Goal: Information Seeking & Learning: Learn about a topic

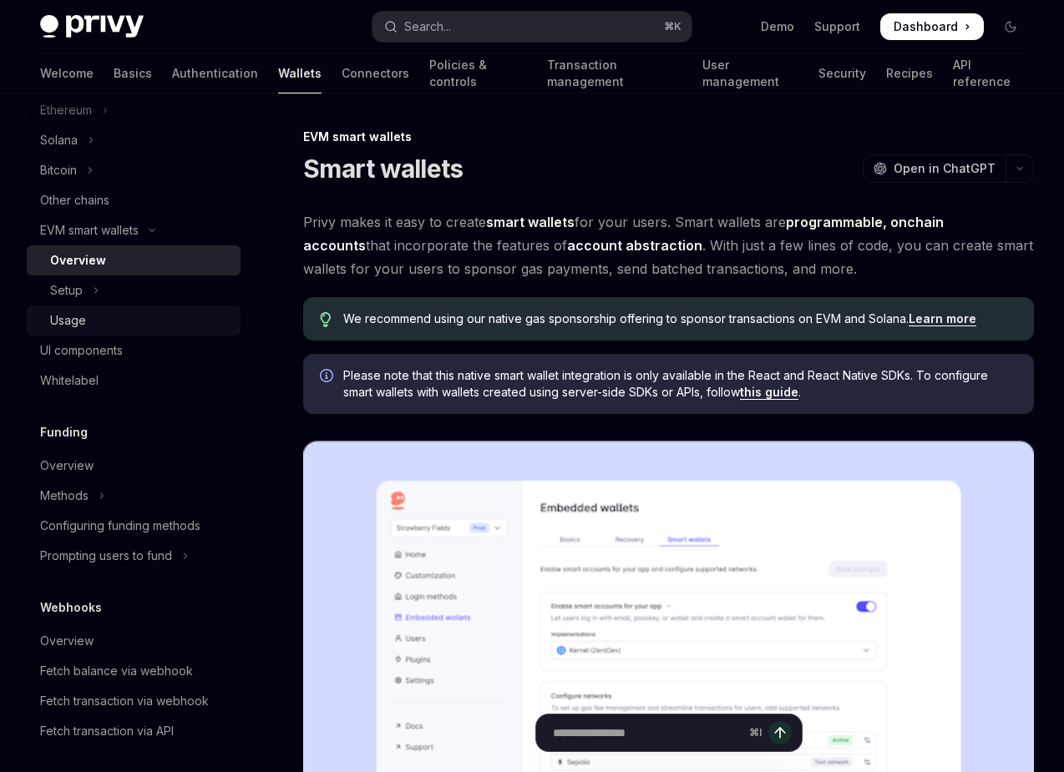
scroll to position [444, 0]
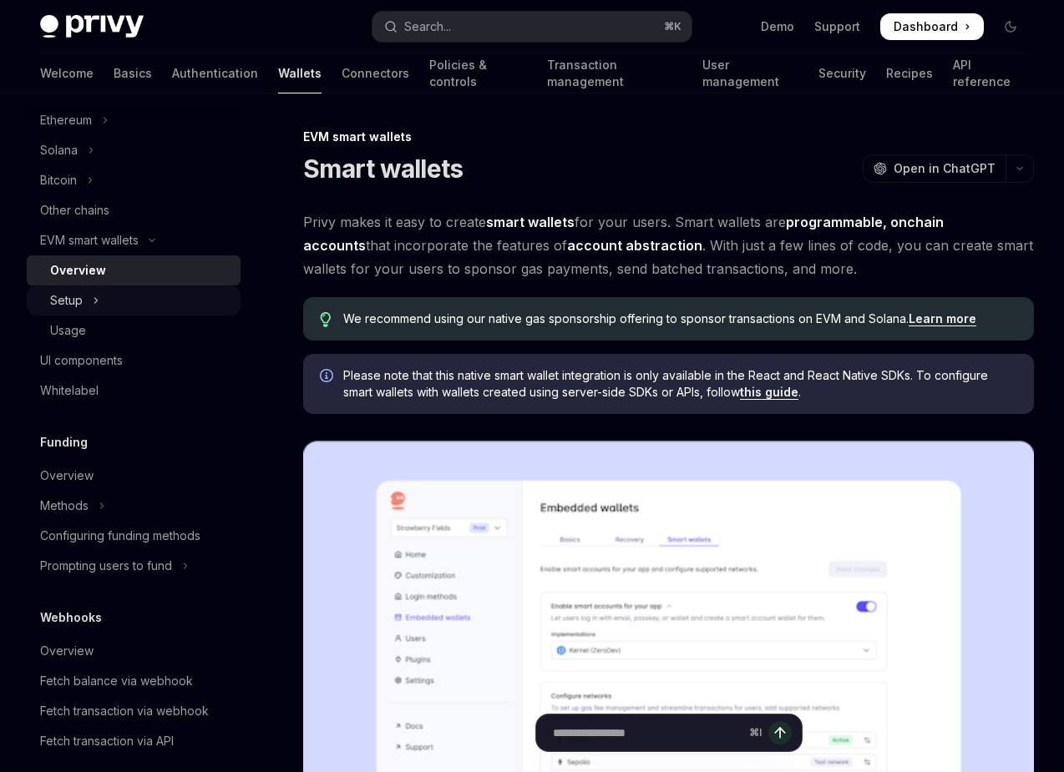
click at [109, 291] on button "Setup" at bounding box center [134, 301] width 214 height 30
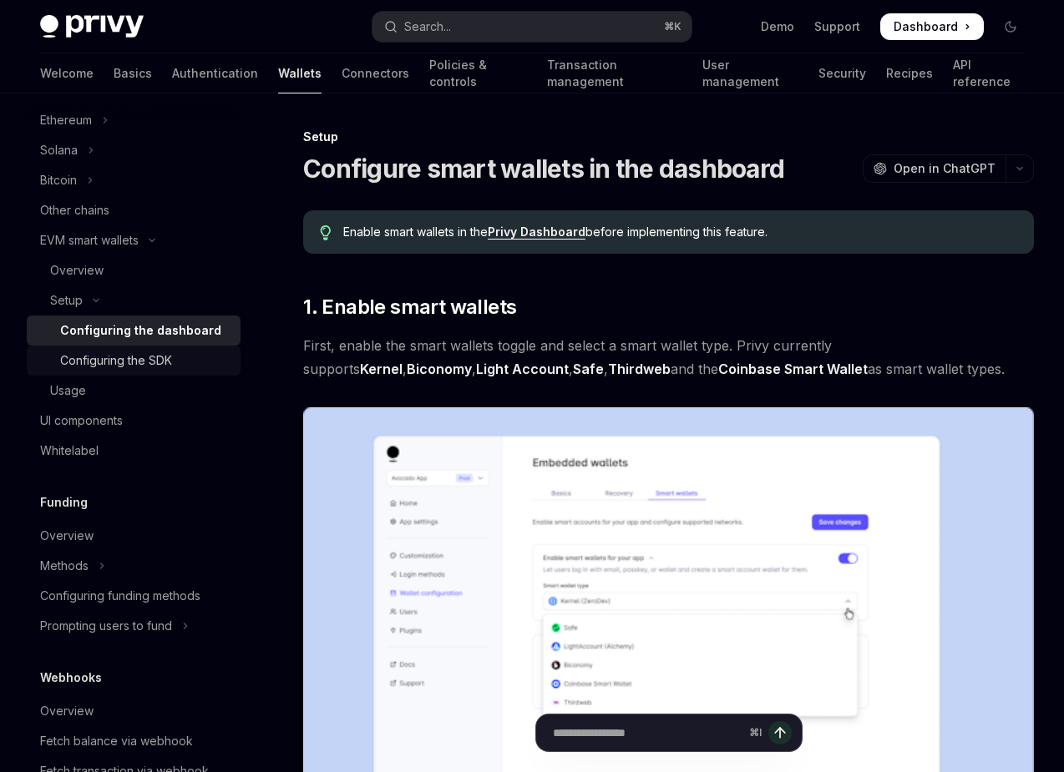
click at [131, 353] on div "Configuring the SDK" at bounding box center [116, 361] width 112 height 20
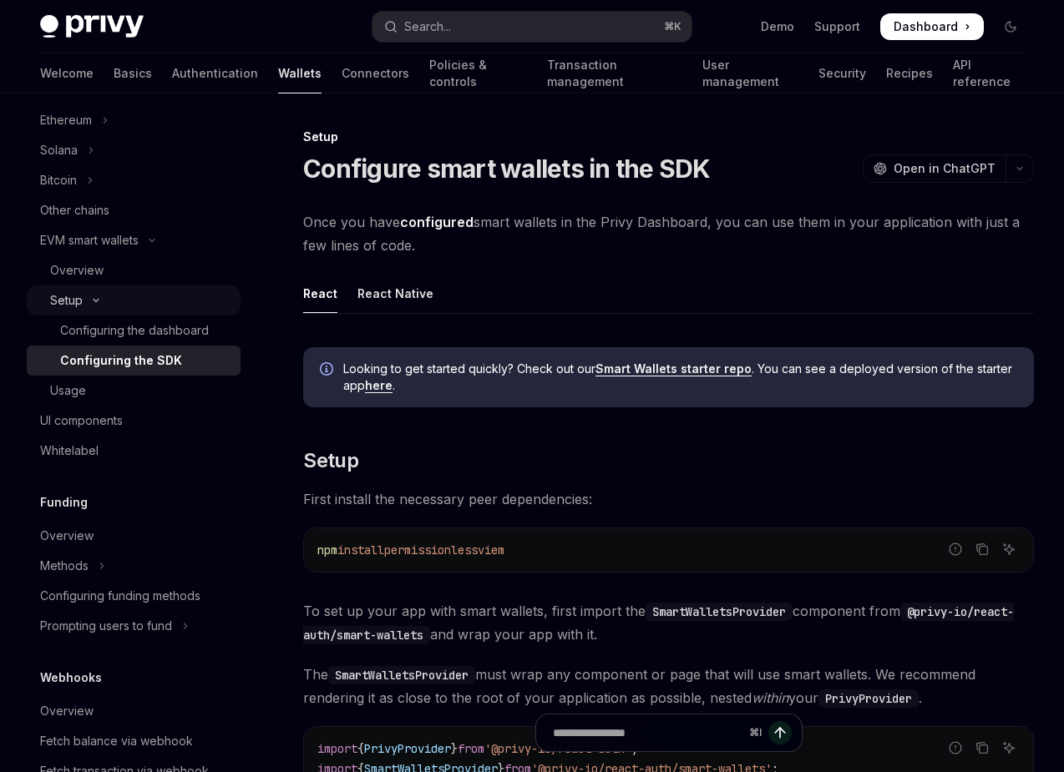
click at [131, 305] on button "Setup" at bounding box center [134, 301] width 214 height 30
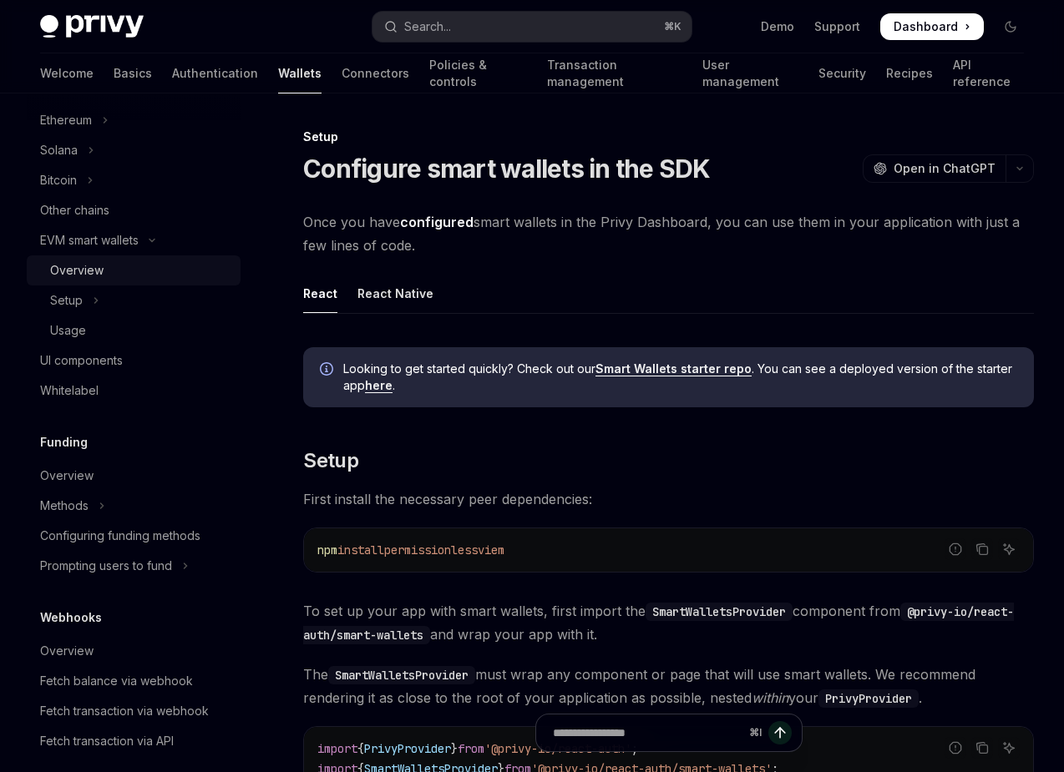
click at [134, 276] on div "Overview" at bounding box center [140, 271] width 180 height 20
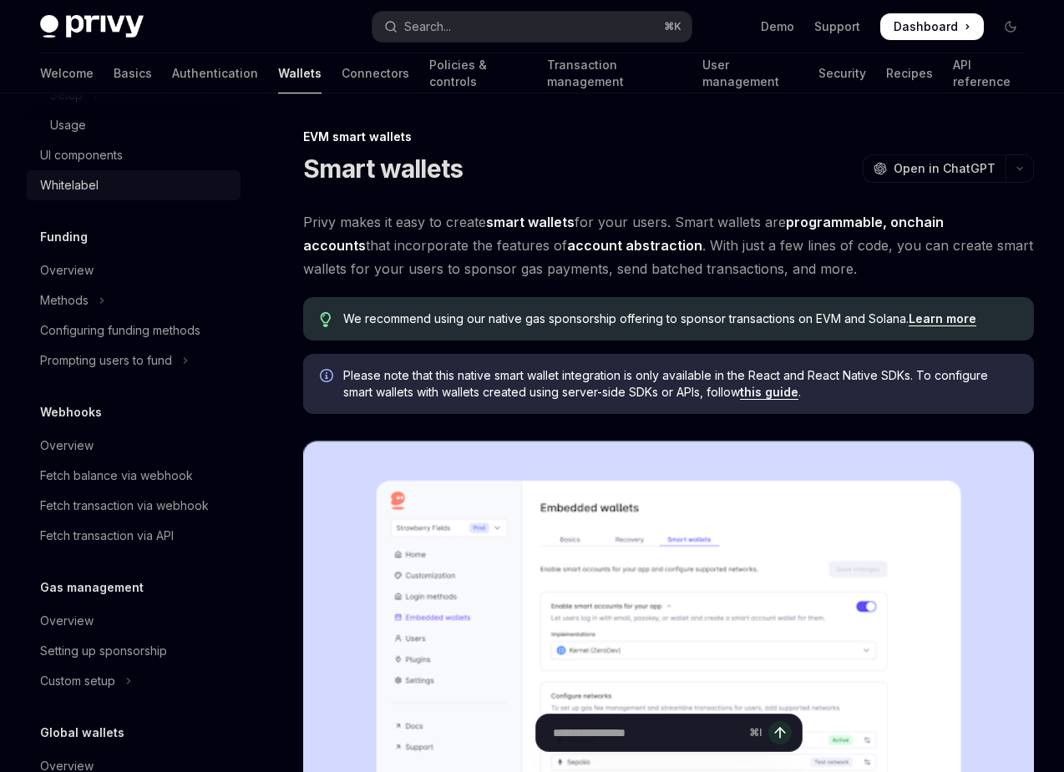
scroll to position [752, 0]
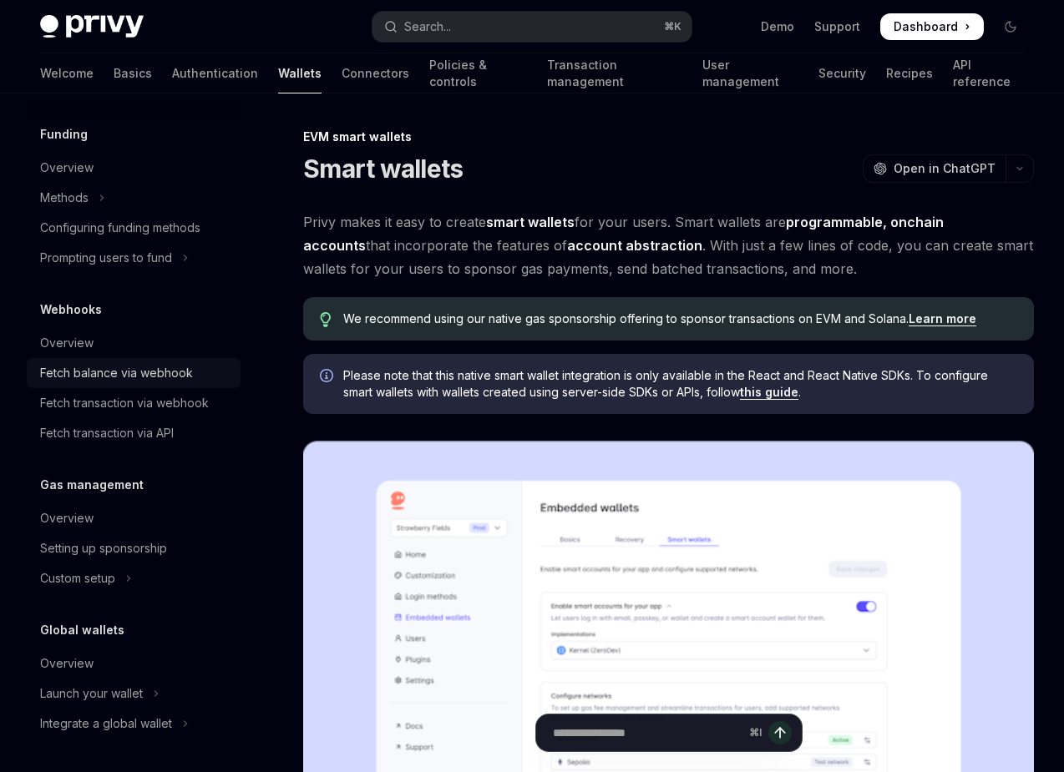
click at [183, 365] on div "Fetch balance via webhook" at bounding box center [116, 373] width 153 height 20
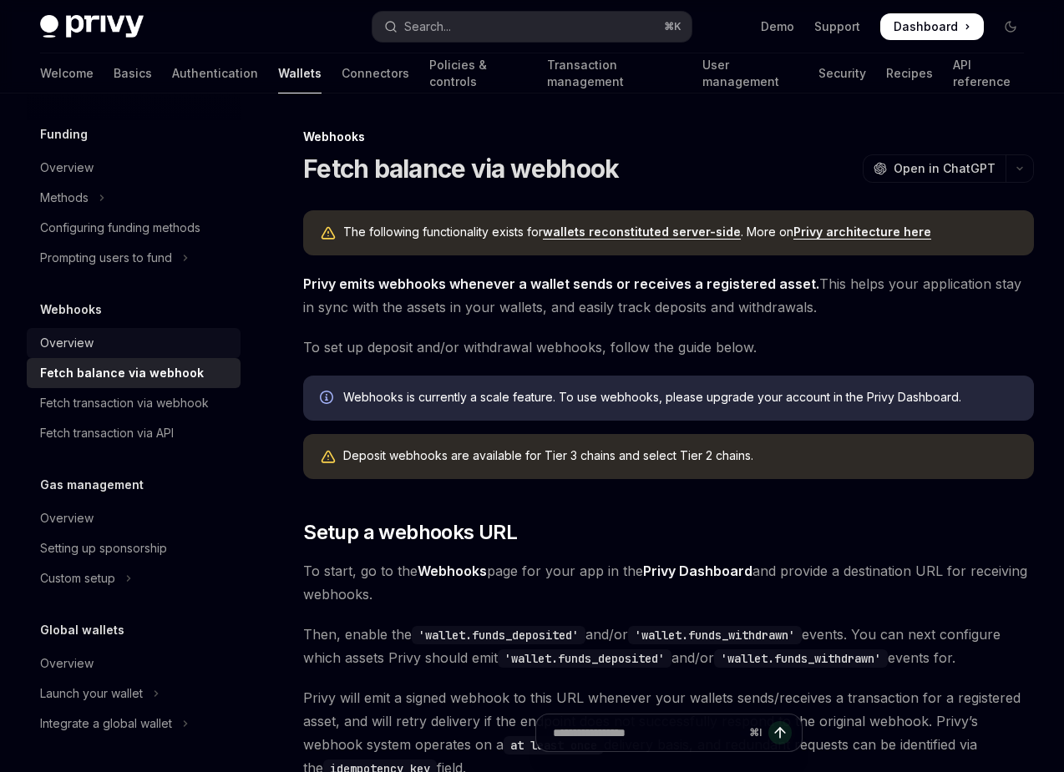
click at [179, 336] on div "Overview" at bounding box center [135, 343] width 190 height 20
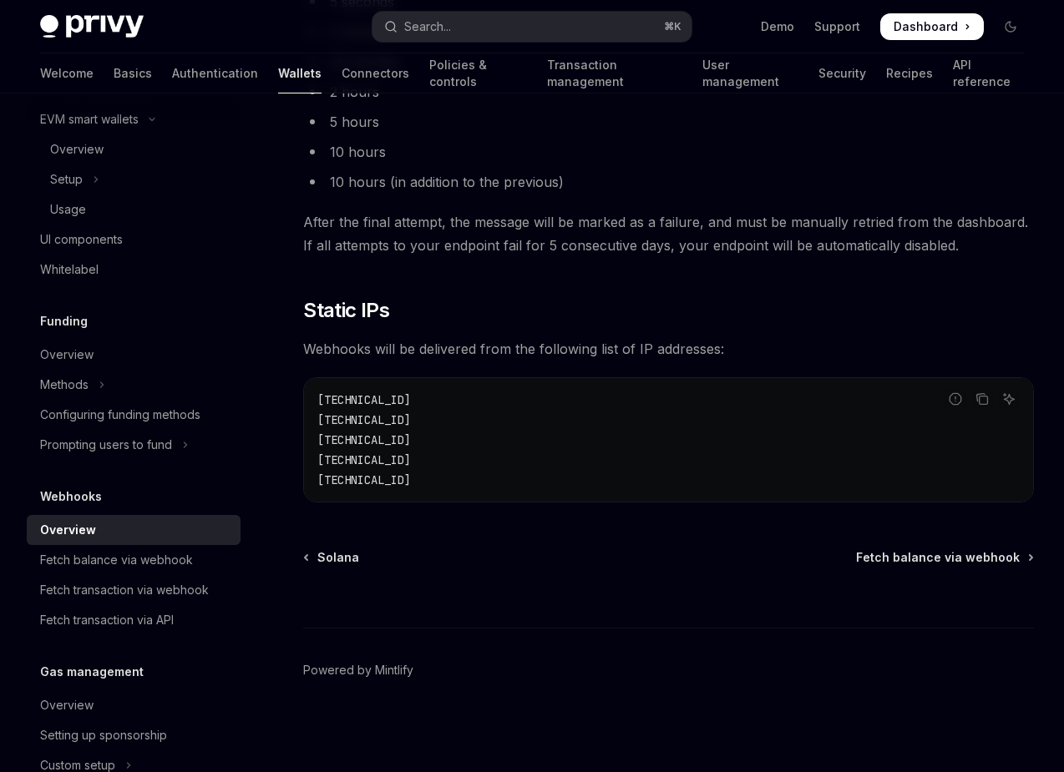
scroll to position [556, 0]
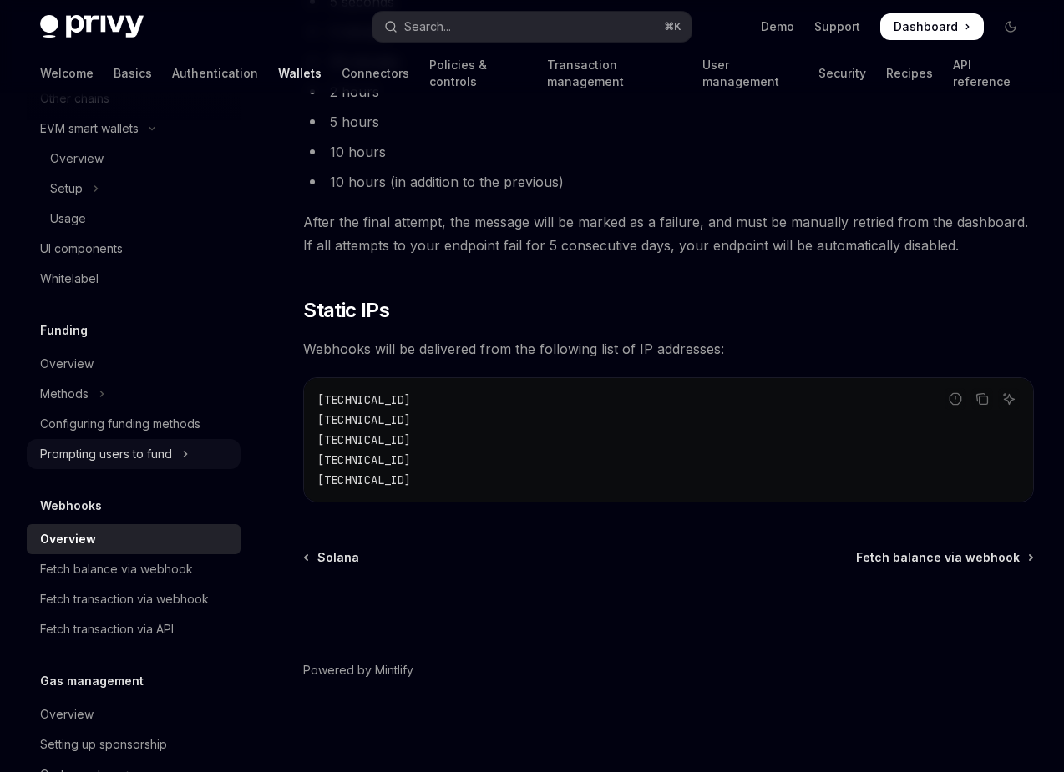
click at [172, 461] on div "Prompting users to fund" at bounding box center [106, 454] width 132 height 20
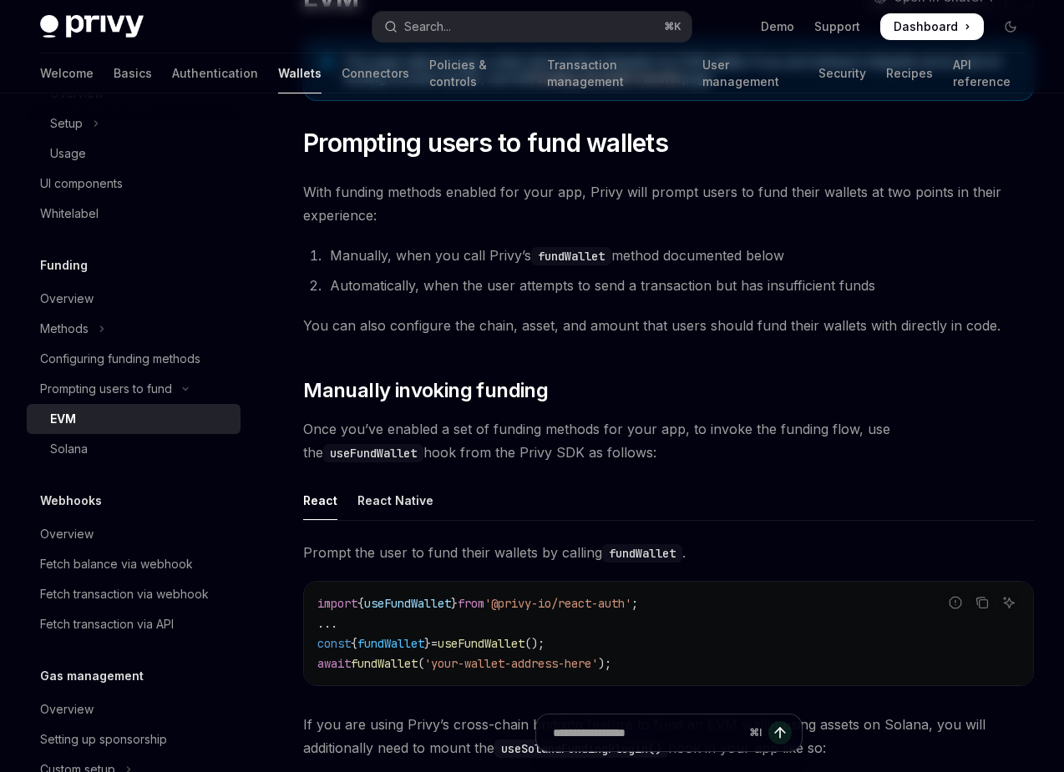
scroll to position [562, 0]
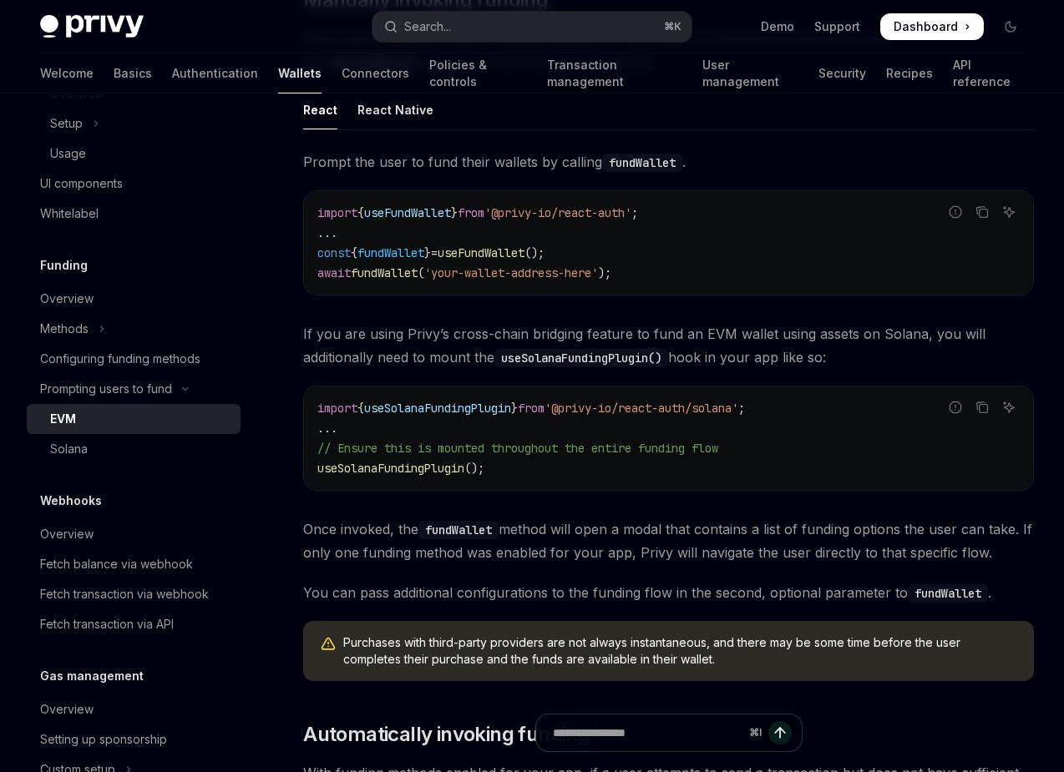
click at [424, 245] on span "fundWallet" at bounding box center [390, 252] width 67 height 15
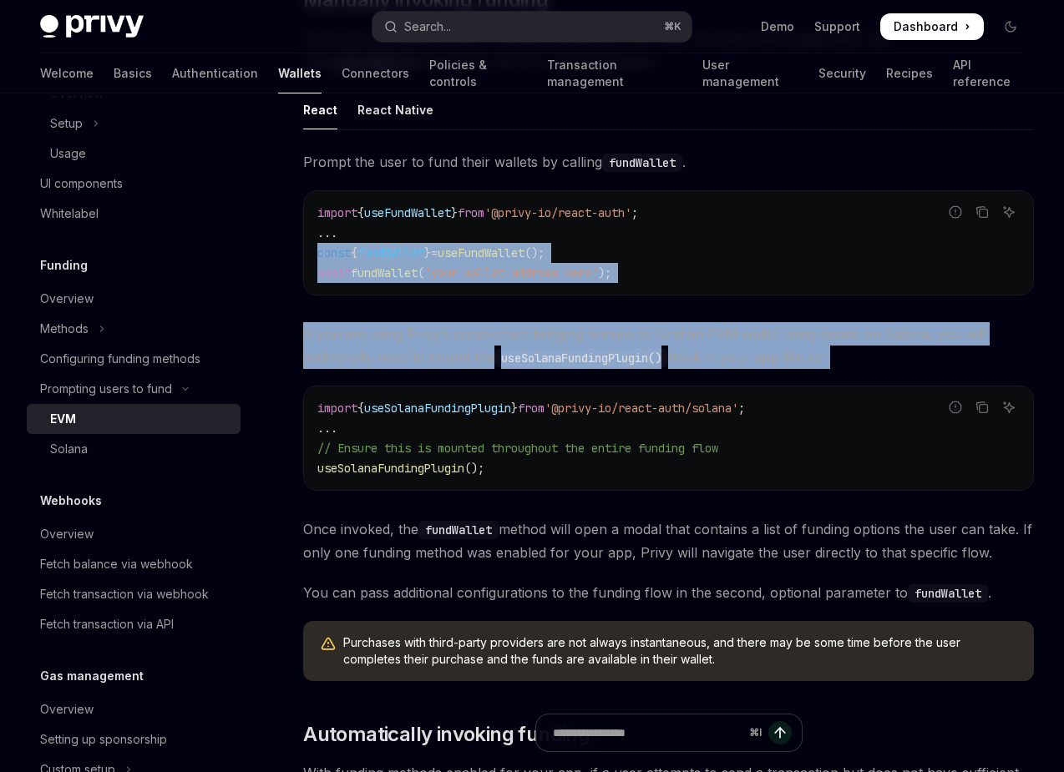
drag, startPoint x: 434, startPoint y: 245, endPoint x: 438, endPoint y: 306, distance: 61.0
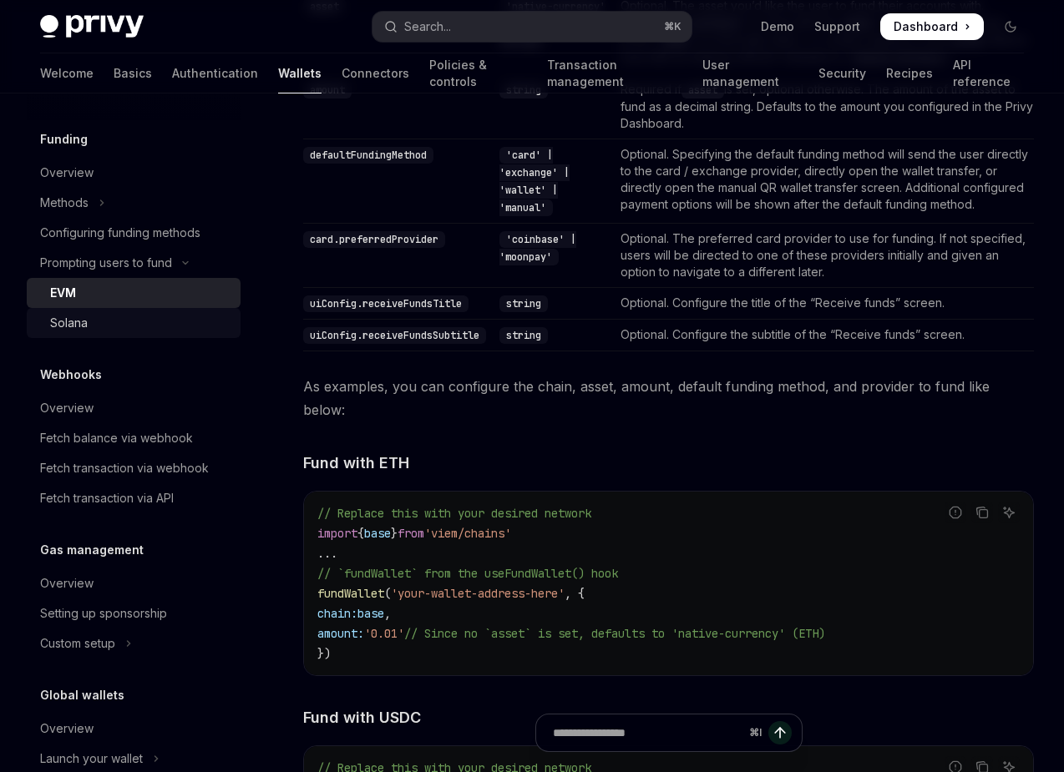
scroll to position [764, 0]
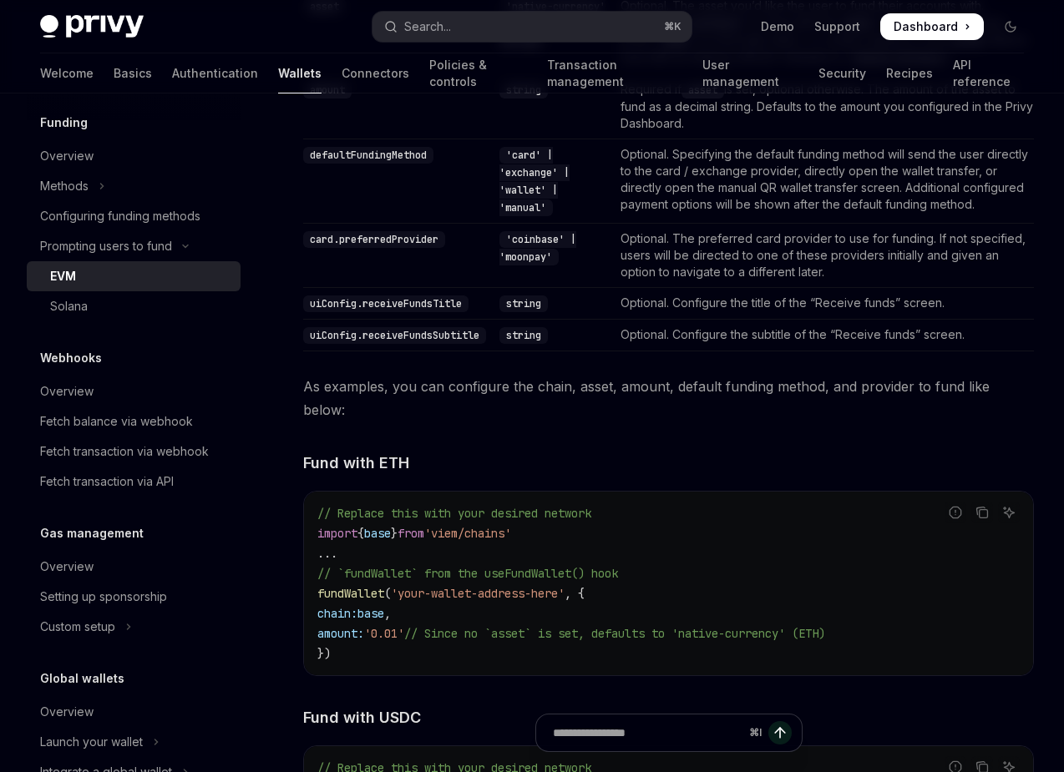
click at [139, 372] on div "Webhooks Overview Fetch balance via webhook Fetch transaction via webhook Fetch…" at bounding box center [134, 422] width 214 height 149
click at [139, 391] on div "Overview" at bounding box center [135, 392] width 190 height 20
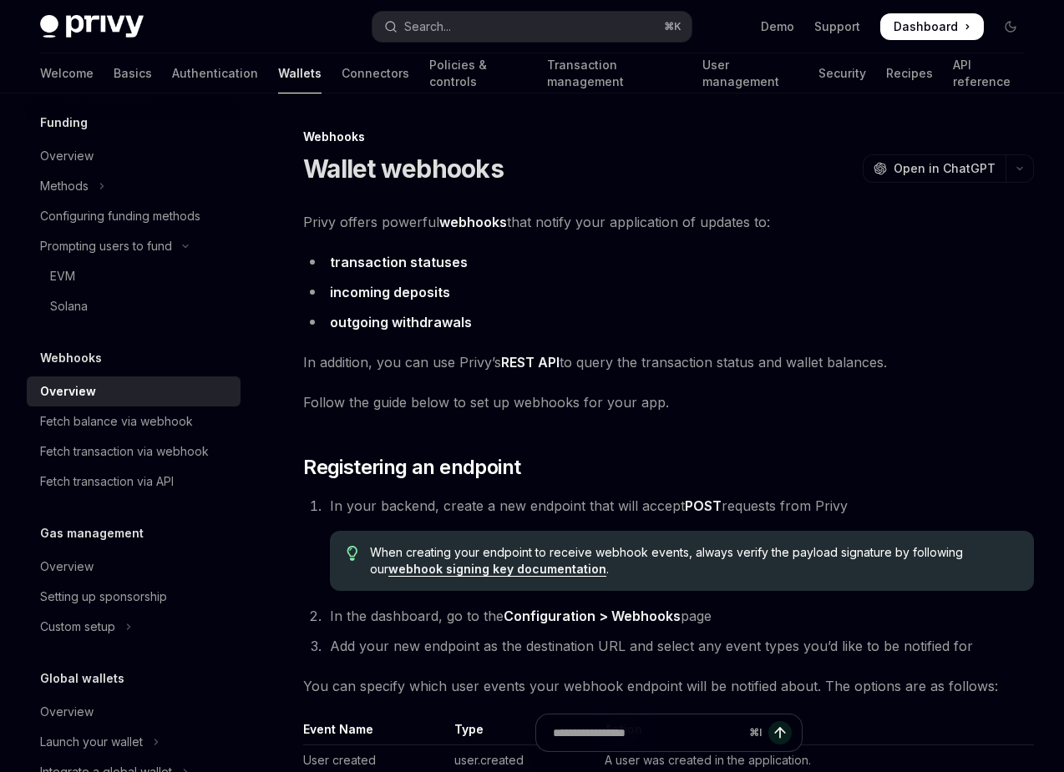
click at [524, 359] on link "REST API" at bounding box center [530, 363] width 58 height 18
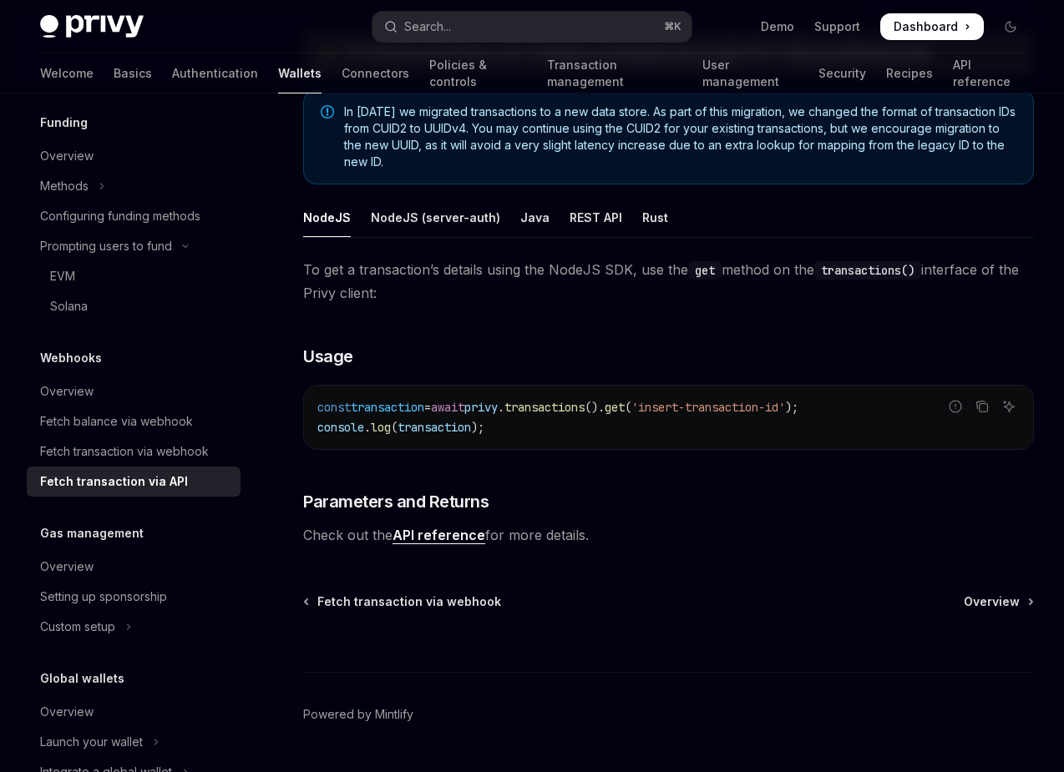
scroll to position [812, 0]
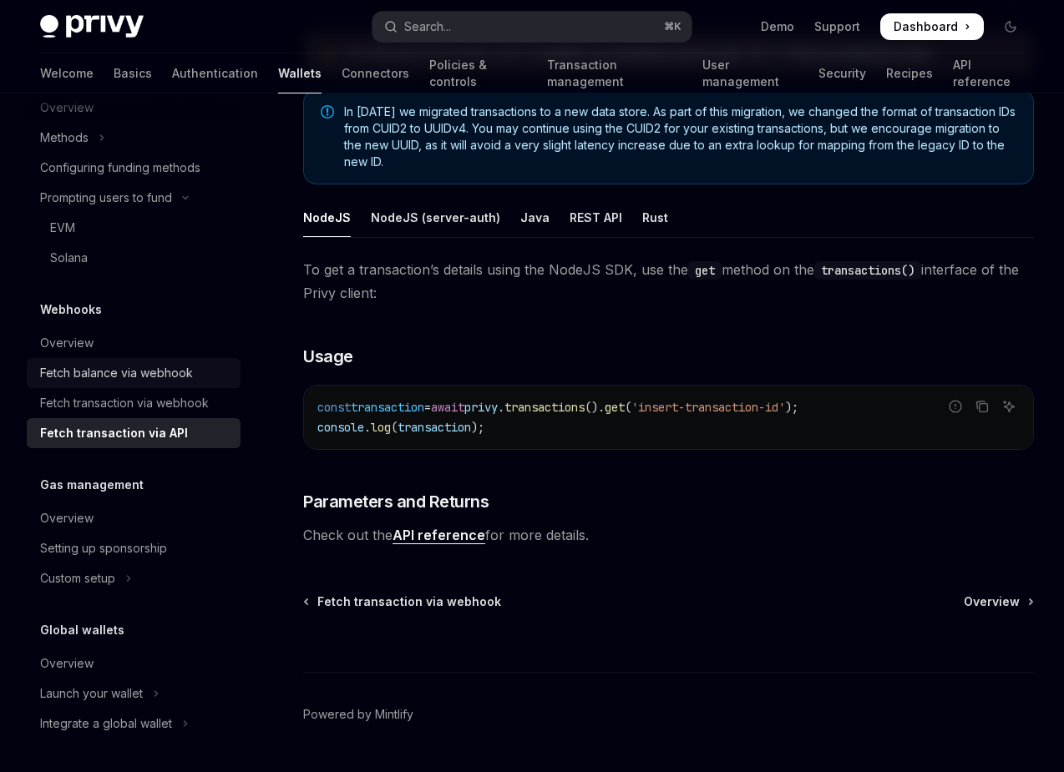
click at [182, 360] on link "Fetch balance via webhook" at bounding box center [134, 373] width 214 height 30
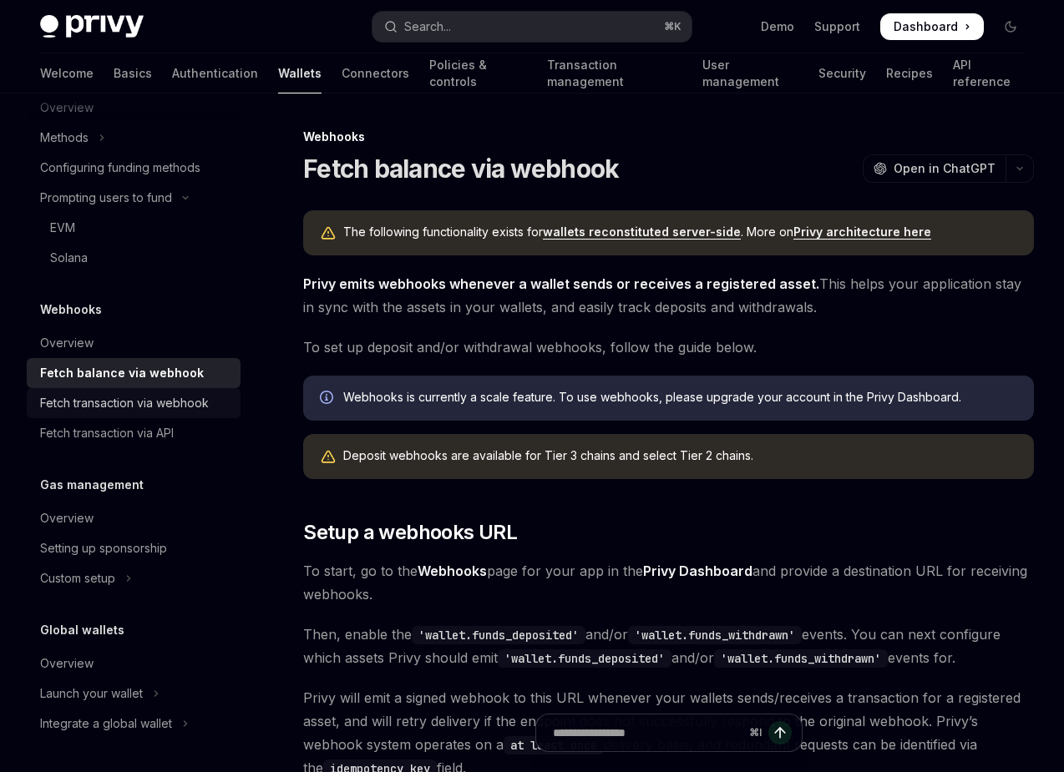
click at [176, 404] on div "Fetch transaction via webhook" at bounding box center [124, 403] width 169 height 20
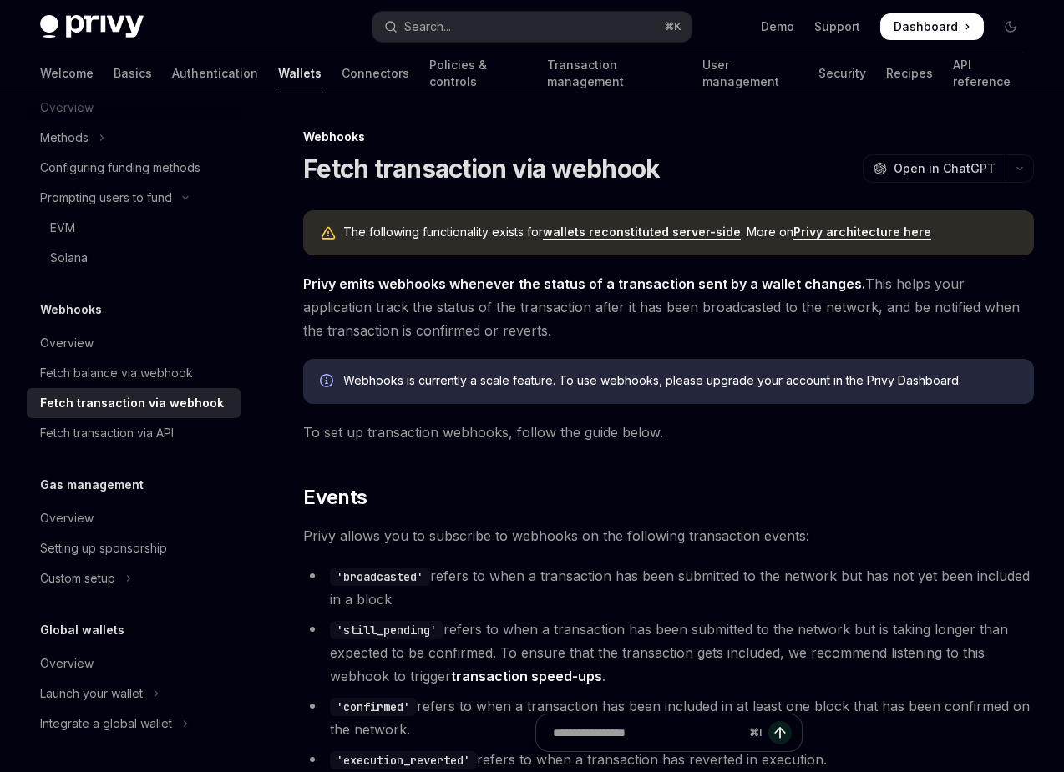
click at [176, 417] on link "Fetch transaction via webhook" at bounding box center [134, 403] width 214 height 30
click at [180, 431] on div "Fetch transaction via API" at bounding box center [135, 433] width 190 height 20
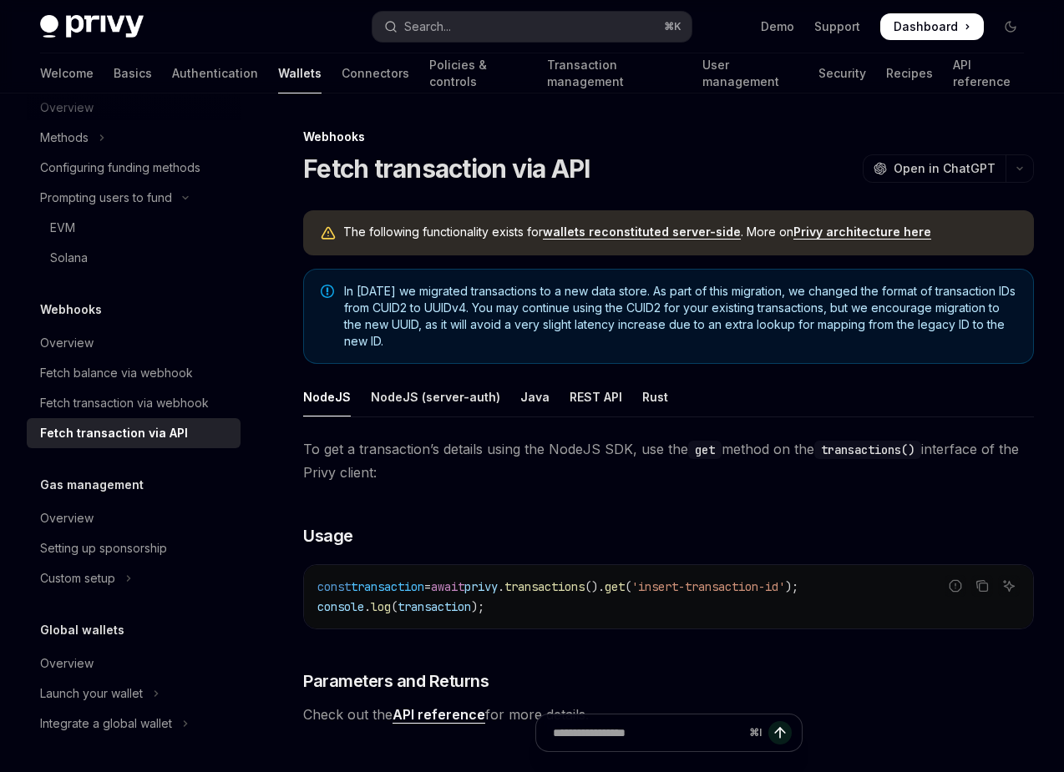
scroll to position [224, 0]
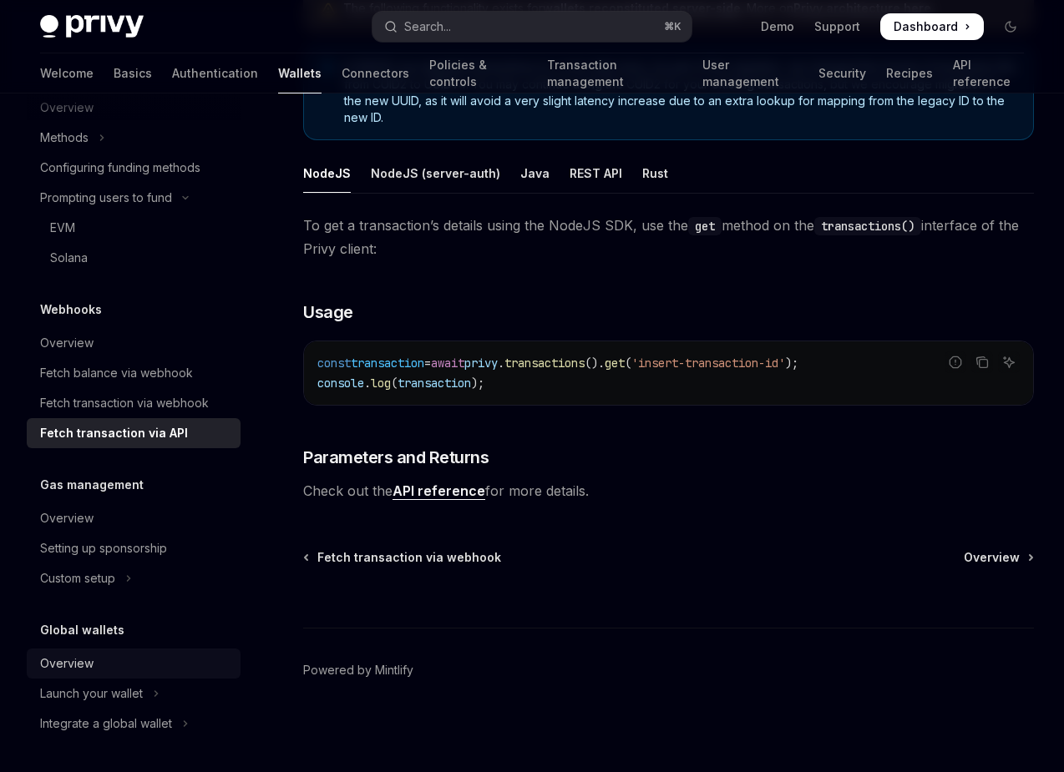
click at [94, 660] on div "Overview" at bounding box center [135, 664] width 190 height 20
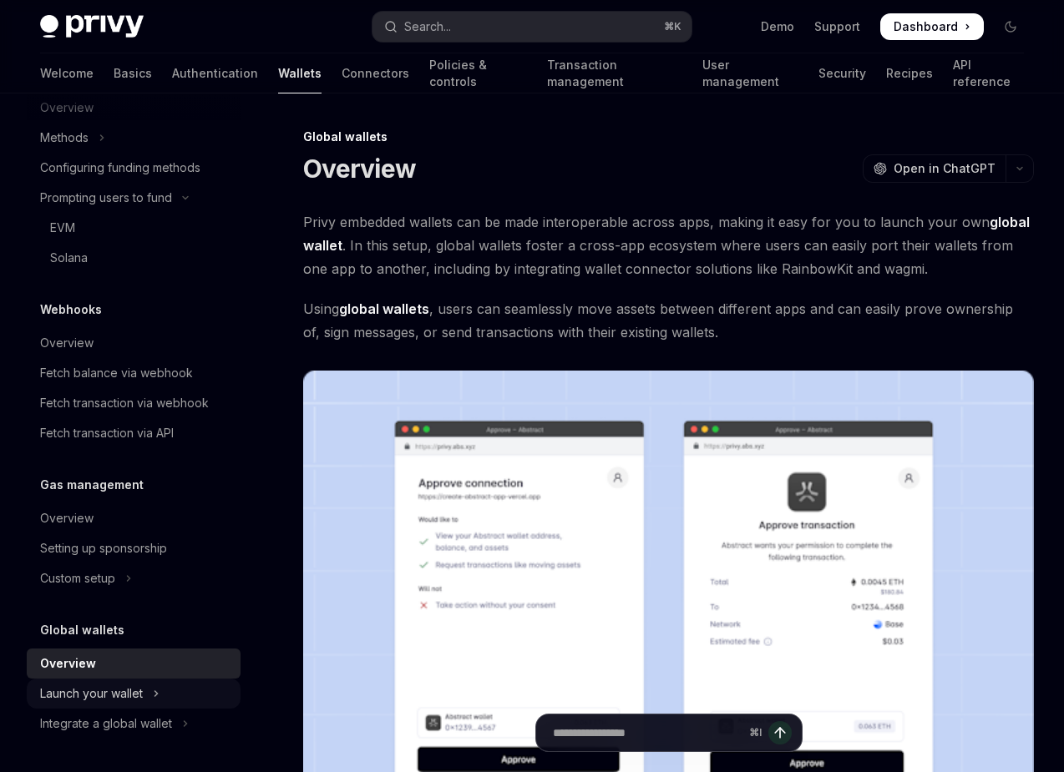
click at [148, 690] on button "Launch your wallet" at bounding box center [134, 694] width 214 height 30
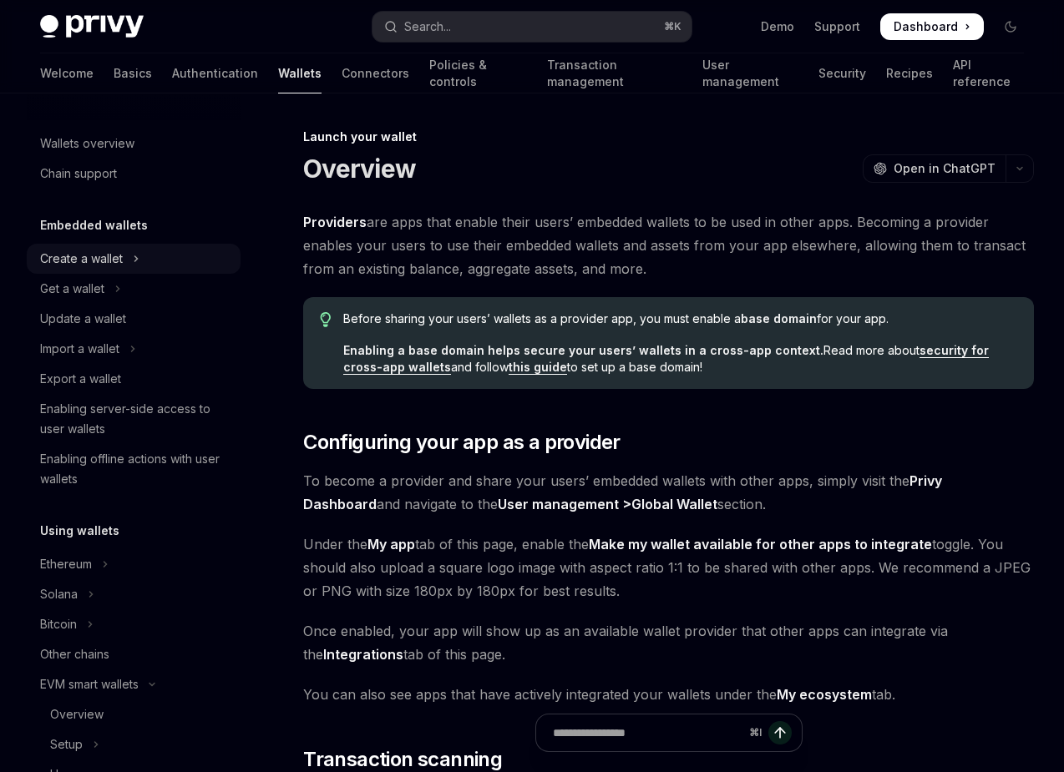
click at [157, 266] on button "Create a wallet" at bounding box center [134, 259] width 214 height 30
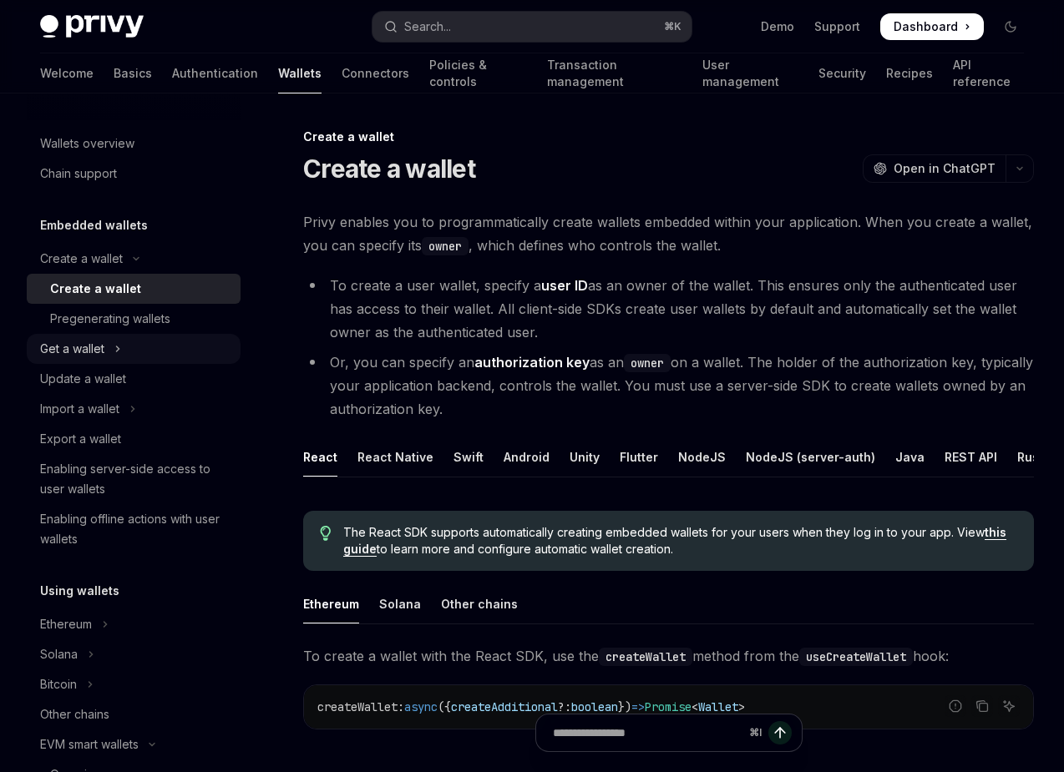
click at [156, 339] on button "Get a wallet" at bounding box center [134, 349] width 214 height 30
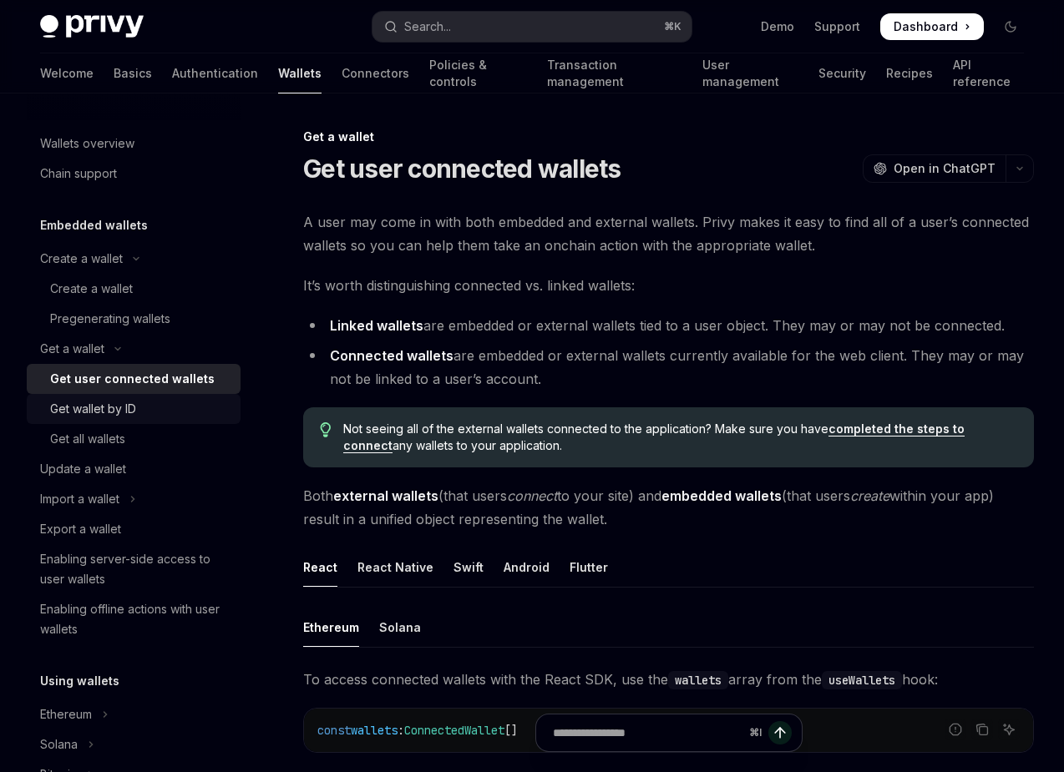
click at [146, 419] on link "Get wallet by ID" at bounding box center [134, 409] width 214 height 30
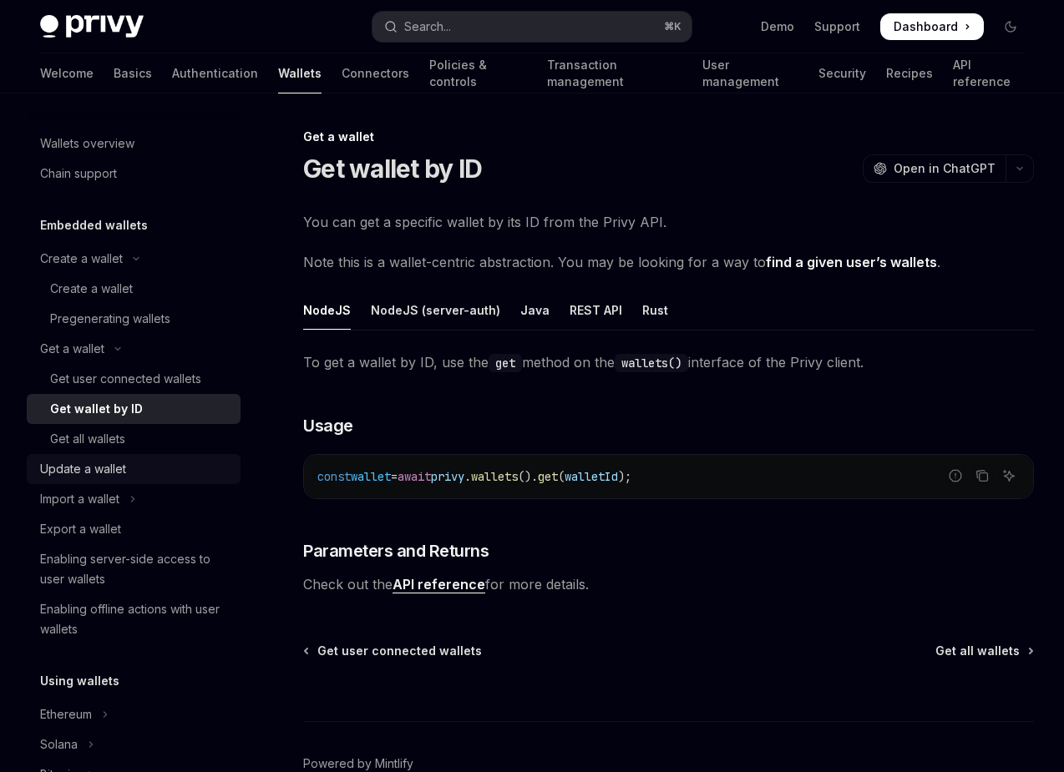
click at [141, 461] on div "Update a wallet" at bounding box center [135, 469] width 190 height 20
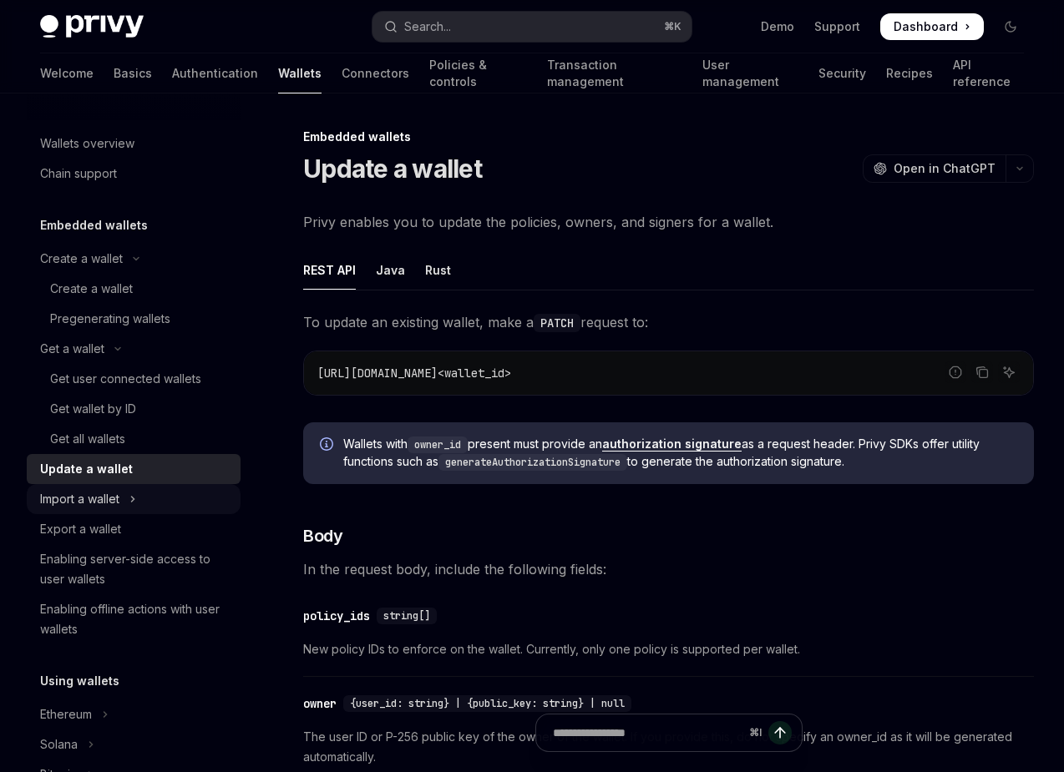
click at [146, 511] on button "Import a wallet" at bounding box center [134, 499] width 214 height 30
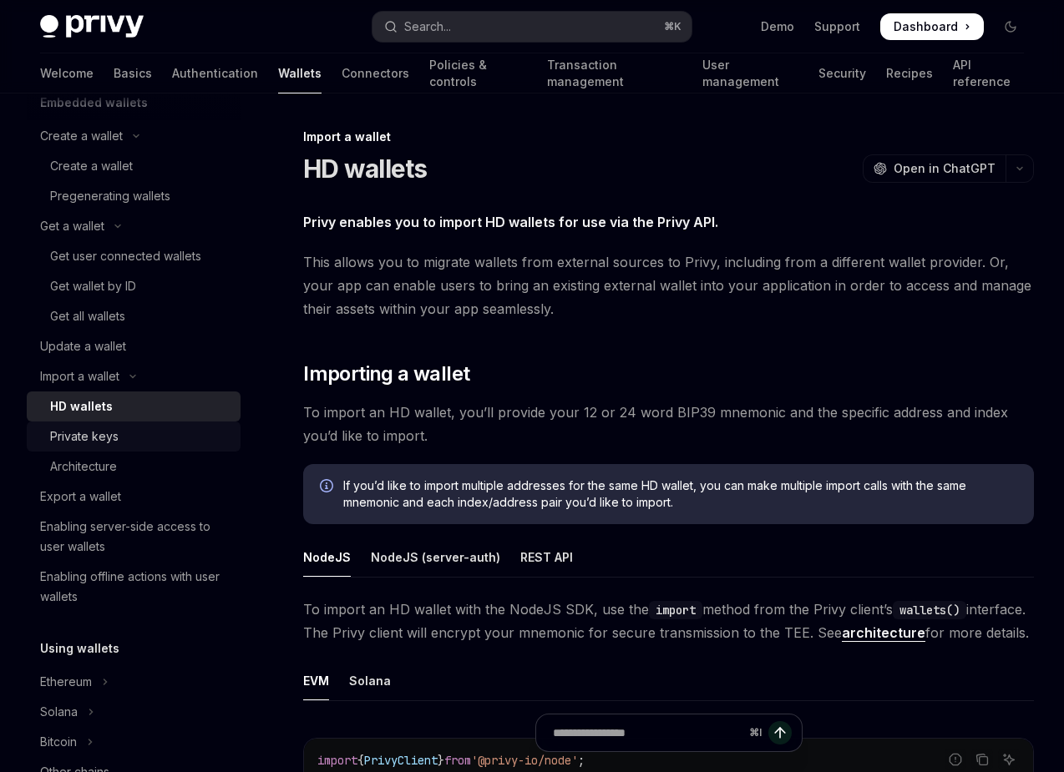
scroll to position [124, 0]
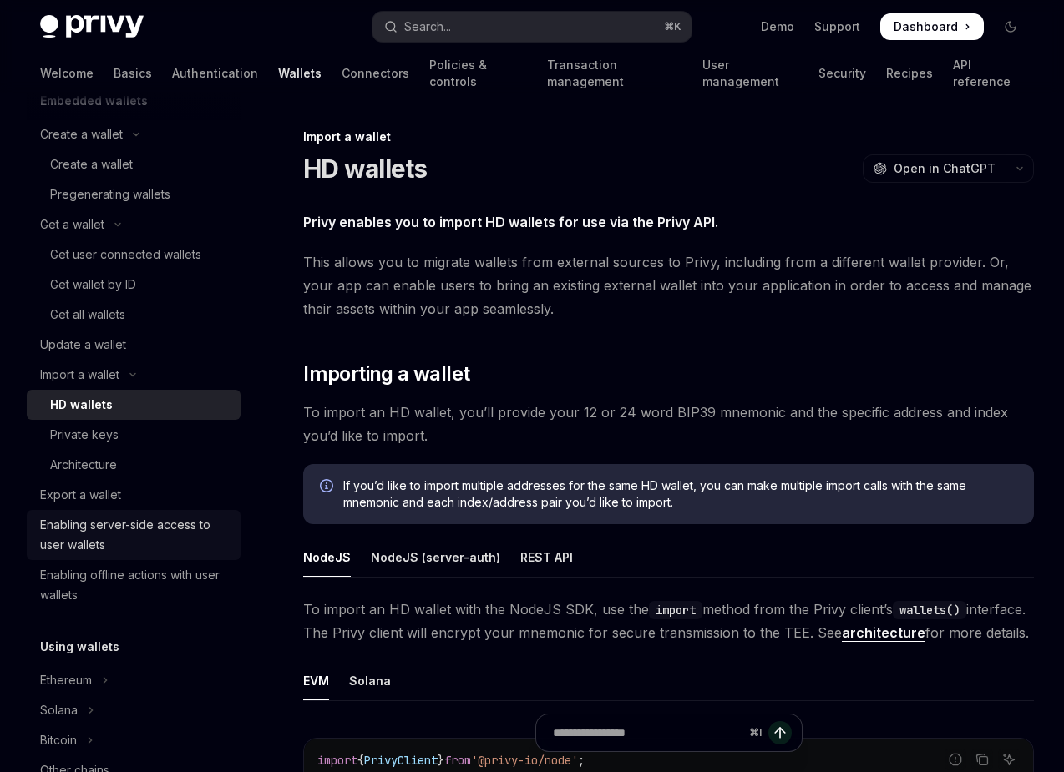
click at [167, 519] on div "Enabling server-side access to user wallets" at bounding box center [135, 535] width 190 height 40
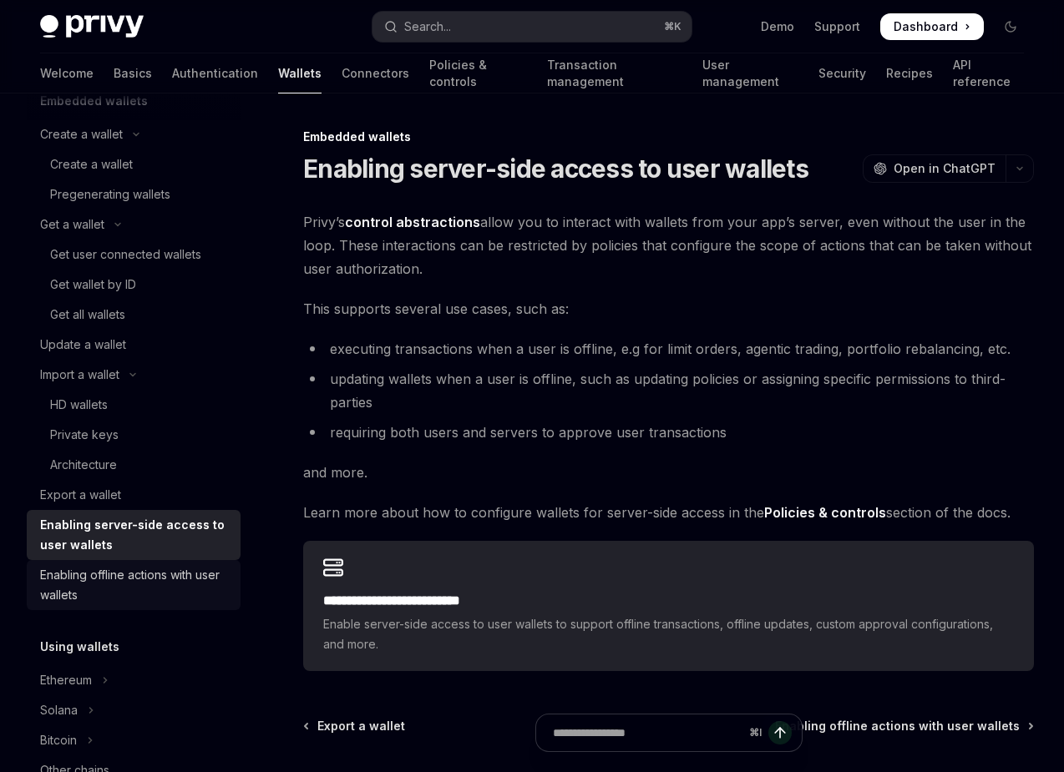
click at [166, 572] on div "Enabling offline actions with user wallets" at bounding box center [135, 585] width 190 height 40
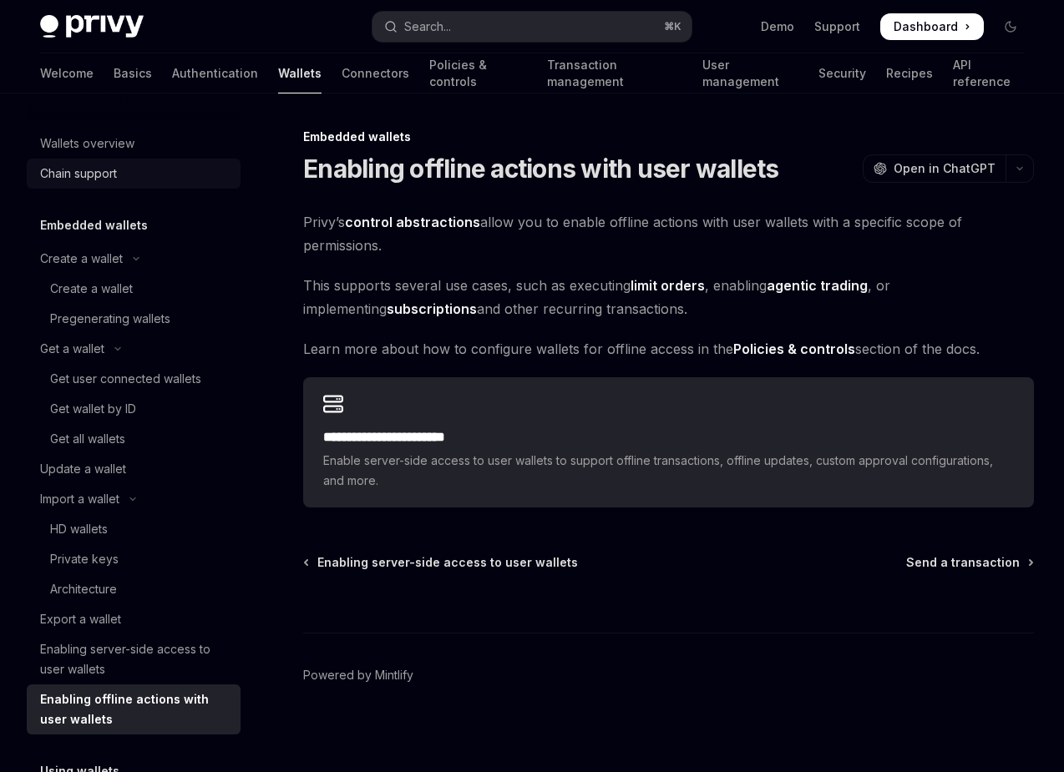
click at [153, 173] on div "Chain support" at bounding box center [135, 174] width 190 height 20
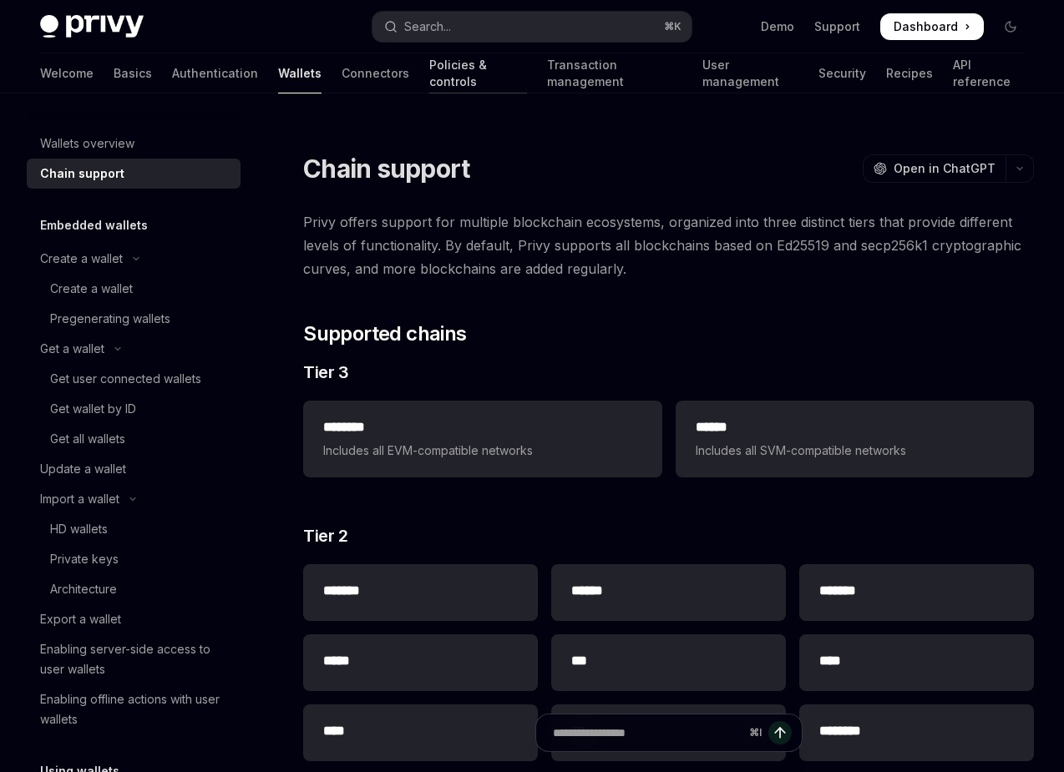
click at [429, 74] on link "Policies & controls" at bounding box center [478, 73] width 98 height 40
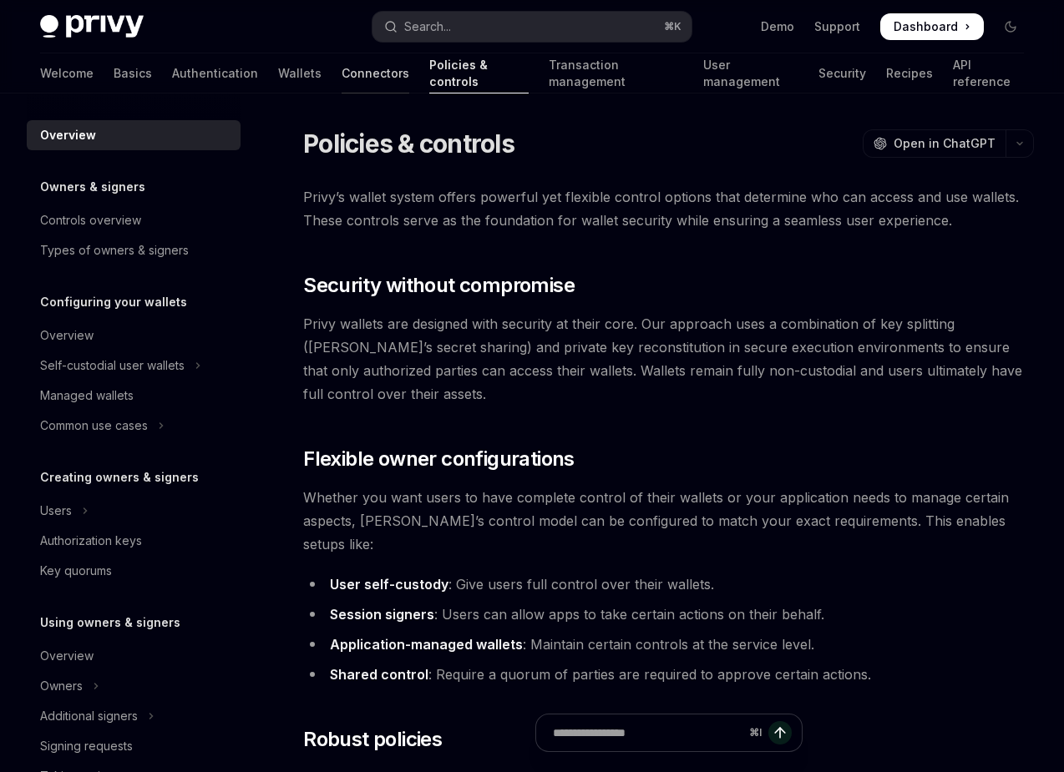
click at [341, 78] on link "Connectors" at bounding box center [375, 73] width 68 height 40
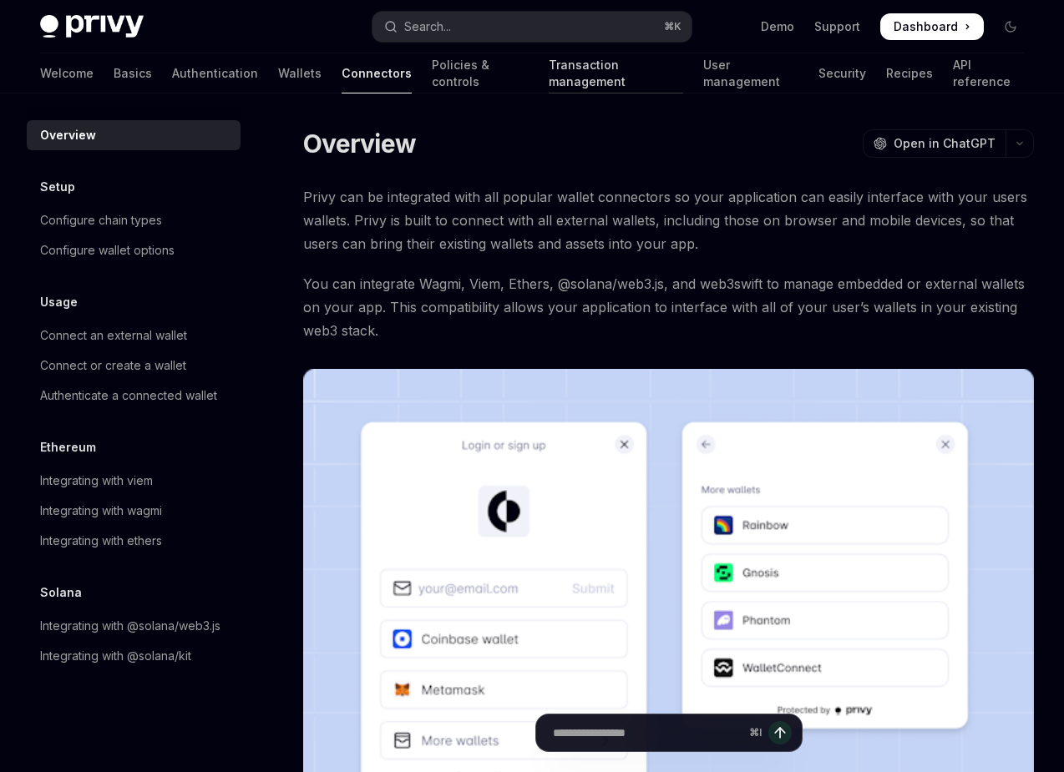
click at [555, 70] on link "Transaction management" at bounding box center [616, 73] width 134 height 40
type textarea "*"
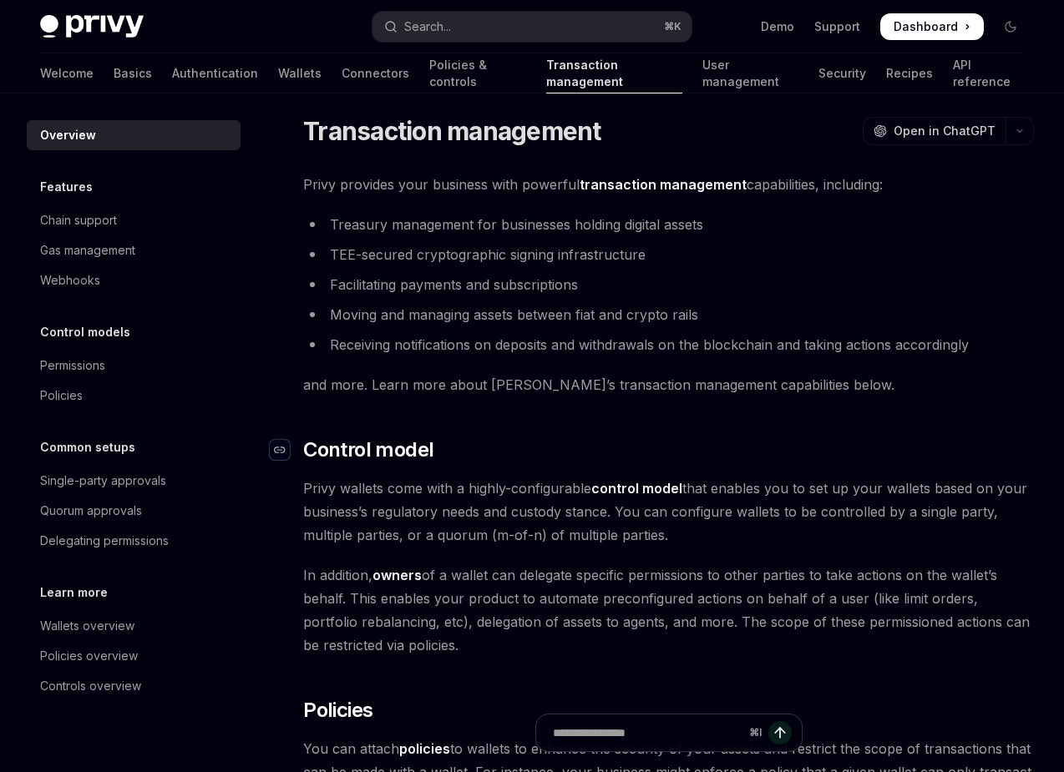
scroll to position [17, 0]
